Goal: Task Accomplishment & Management: Use online tool/utility

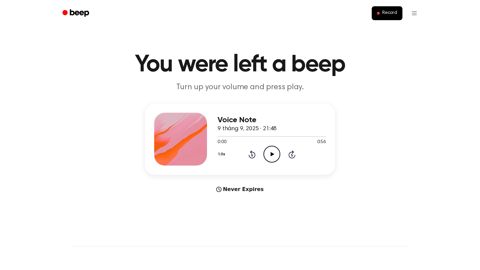
click at [268, 153] on icon "Play Audio" at bounding box center [271, 154] width 17 height 17
click at [260, 135] on div at bounding box center [271, 135] width 108 height 5
click at [387, 14] on span "Record" at bounding box center [389, 13] width 15 height 6
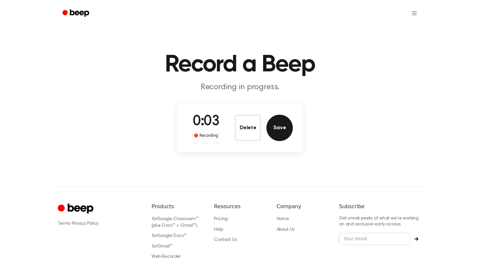
click at [280, 124] on button "Save" at bounding box center [279, 128] width 26 height 26
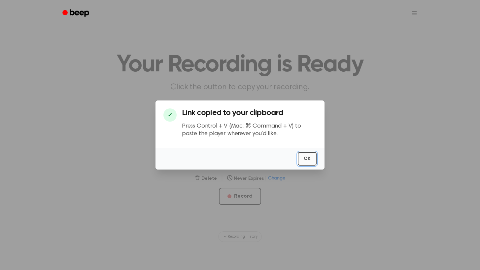
click at [308, 164] on button "OK" at bounding box center [307, 159] width 19 height 14
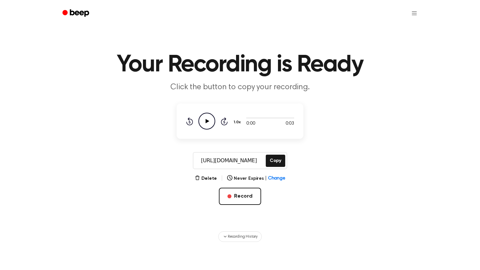
click at [206, 123] on icon "Play Audio" at bounding box center [206, 121] width 17 height 17
click at [205, 117] on icon "Pause Audio" at bounding box center [206, 121] width 17 height 17
click at [206, 121] on icon at bounding box center [208, 121] width 4 height 4
click at [256, 118] on div at bounding box center [270, 117] width 48 height 1
drag, startPoint x: 244, startPoint y: 118, endPoint x: 256, endPoint y: 118, distance: 12.2
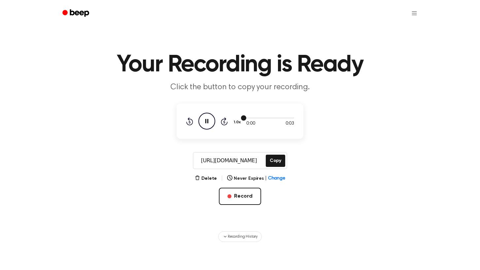
click at [256, 118] on div at bounding box center [270, 117] width 48 height 5
click at [256, 118] on div at bounding box center [270, 117] width 48 height 1
click at [223, 121] on icon "Skip 5 seconds" at bounding box center [223, 121] width 7 height 9
click at [271, 180] on span "Change" at bounding box center [276, 178] width 17 height 7
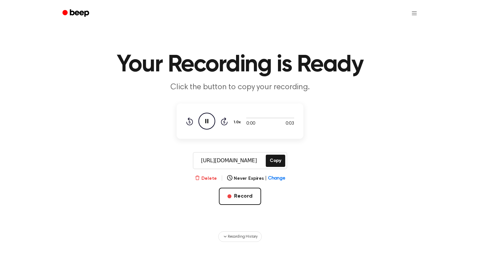
click at [207, 180] on button "Delete" at bounding box center [206, 178] width 22 height 7
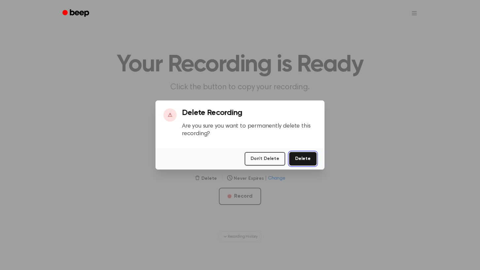
click at [304, 158] on button "Delete" at bounding box center [302, 159] width 27 height 14
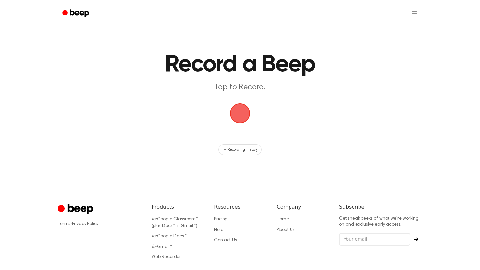
click at [241, 118] on span "button" at bounding box center [240, 113] width 31 height 31
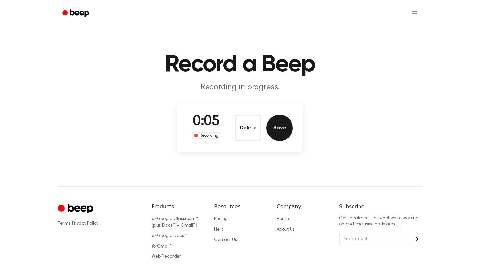
click at [280, 123] on button "Save" at bounding box center [279, 128] width 26 height 26
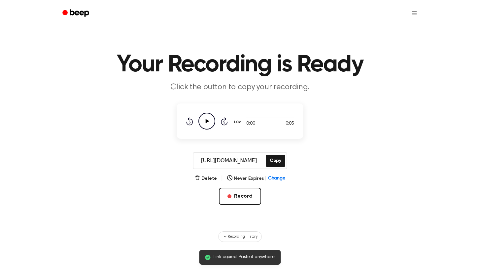
click at [209, 122] on icon "Play Audio" at bounding box center [206, 121] width 17 height 17
click at [253, 119] on div at bounding box center [270, 117] width 48 height 5
click at [226, 121] on icon "Skip 5 seconds" at bounding box center [223, 121] width 7 height 9
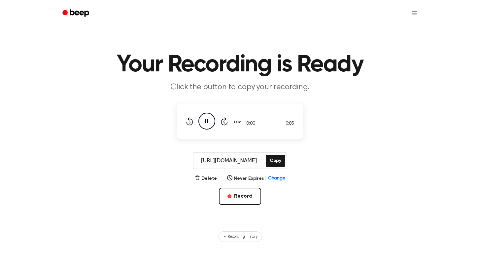
click at [222, 121] on icon "Skip 5 seconds" at bounding box center [223, 121] width 7 height 9
click at [265, 112] on div "0:00 0:05 1.0x Rewind 5 seconds Pause Audio Skip 5 seconds" at bounding box center [240, 120] width 127 height 35
click at [265, 115] on div at bounding box center [270, 117] width 48 height 5
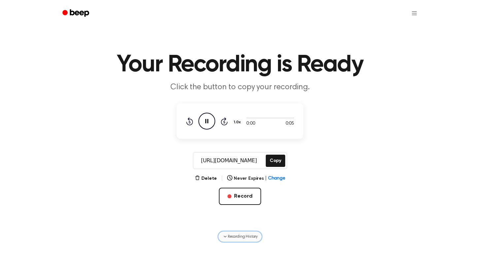
click at [233, 236] on span "Recording History" at bounding box center [243, 236] width 30 height 6
drag, startPoint x: 245, startPoint y: 117, endPoint x: 266, endPoint y: 117, distance: 21.5
click at [267, 117] on div at bounding box center [270, 117] width 48 height 5
click at [208, 121] on icon "Pause Audio" at bounding box center [206, 121] width 17 height 17
click at [208, 121] on icon at bounding box center [208, 121] width 4 height 4
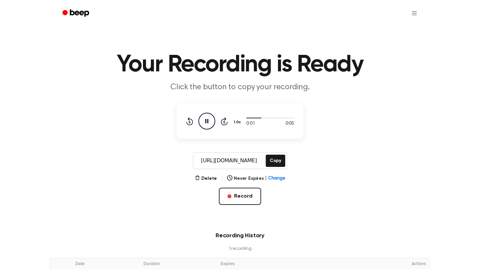
drag, startPoint x: 260, startPoint y: 117, endPoint x: 297, endPoint y: 116, distance: 37.0
click at [297, 117] on div "0:01 0:05 1.0x Rewind 5 seconds Pause Audio Skip 5 seconds" at bounding box center [240, 120] width 127 height 35
click at [297, 116] on div "0:01 0:05 1.0x Rewind 5 seconds Pause Audio Skip 5 seconds" at bounding box center [240, 120] width 127 height 35
drag, startPoint x: 260, startPoint y: 118, endPoint x: 234, endPoint y: 118, distance: 26.4
click at [234, 118] on div "0:01 0:05 1.0x Rewind 5 seconds Pause Audio Skip 5 seconds" at bounding box center [240, 121] width 108 height 17
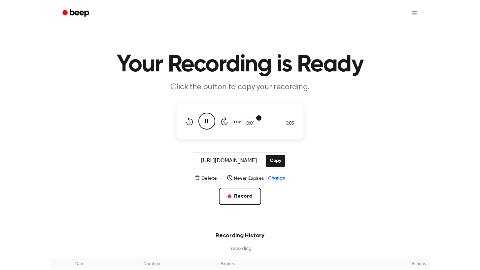
click at [251, 116] on div at bounding box center [270, 117] width 48 height 5
drag, startPoint x: 259, startPoint y: 118, endPoint x: 236, endPoint y: 118, distance: 23.8
click at [236, 118] on div "0:01 0:05 1.0x Rewind 5 seconds Pause Audio Skip 5 seconds" at bounding box center [240, 121] width 108 height 17
click at [235, 159] on input "[URL][DOMAIN_NAME]" at bounding box center [228, 160] width 71 height 16
click at [213, 175] on button "Delete" at bounding box center [206, 178] width 22 height 7
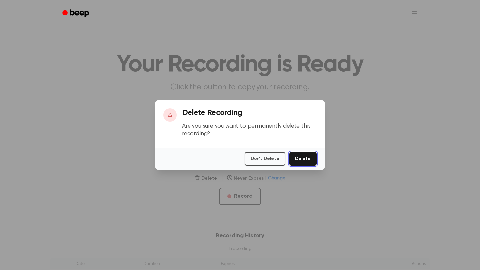
click at [301, 153] on button "Delete" at bounding box center [302, 159] width 27 height 14
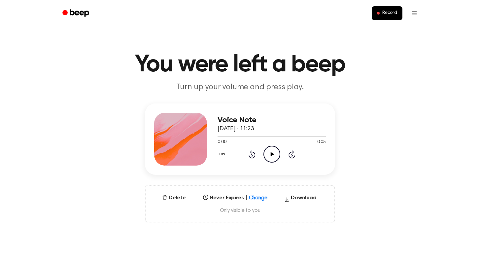
click at [271, 160] on icon "Play Audio" at bounding box center [271, 154] width 17 height 17
click at [271, 158] on icon "Pause Audio" at bounding box center [271, 154] width 17 height 17
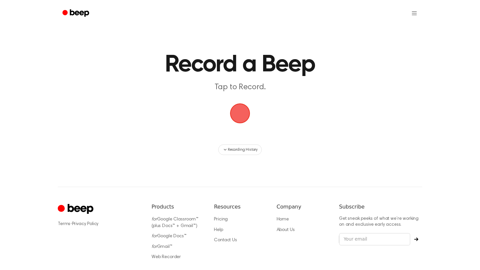
click at [236, 114] on span "button" at bounding box center [240, 113] width 18 height 18
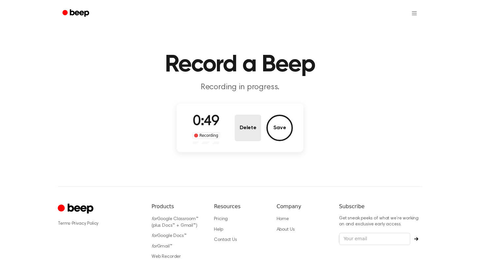
click at [243, 128] on button "Delete" at bounding box center [248, 128] width 26 height 26
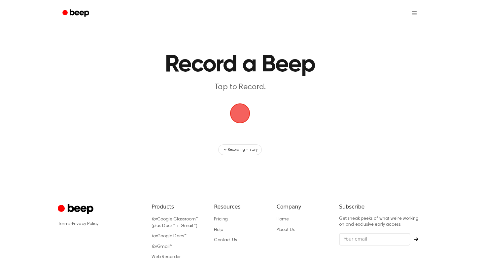
click at [241, 120] on span "button" at bounding box center [240, 113] width 18 height 18
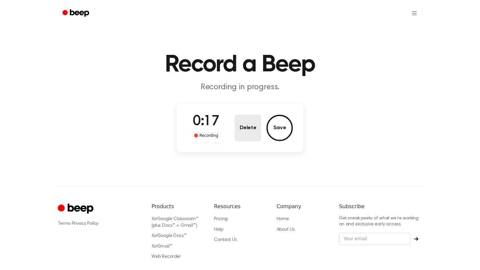
click at [243, 124] on button "Delete" at bounding box center [248, 128] width 26 height 26
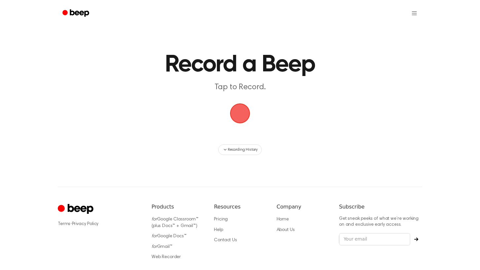
click at [240, 114] on span "button" at bounding box center [240, 113] width 20 height 20
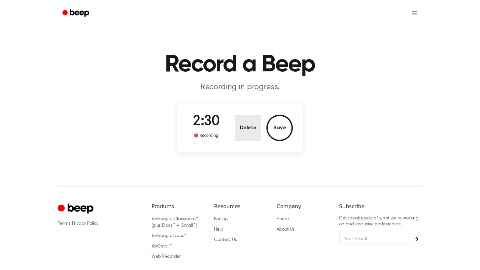
click at [261, 117] on button "Delete" at bounding box center [248, 128] width 26 height 26
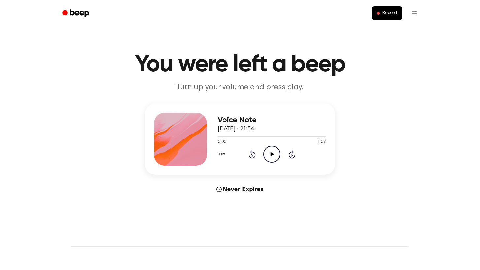
click at [272, 156] on icon "Play Audio" at bounding box center [271, 154] width 17 height 17
click at [273, 153] on icon "Play Audio" at bounding box center [271, 154] width 17 height 17
click at [266, 154] on icon "Pause Audio" at bounding box center [271, 154] width 17 height 17
